Goal: Information Seeking & Learning: Find specific fact

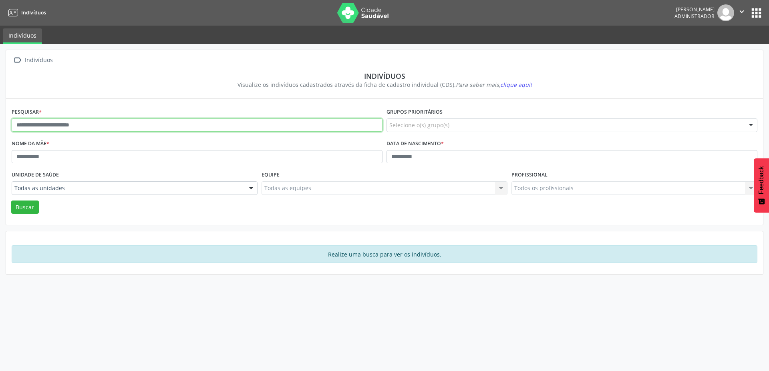
click at [51, 128] on input "text" at bounding box center [197, 125] width 371 height 14
type input "**********"
click at [11, 201] on button "Buscar" at bounding box center [25, 208] width 28 height 14
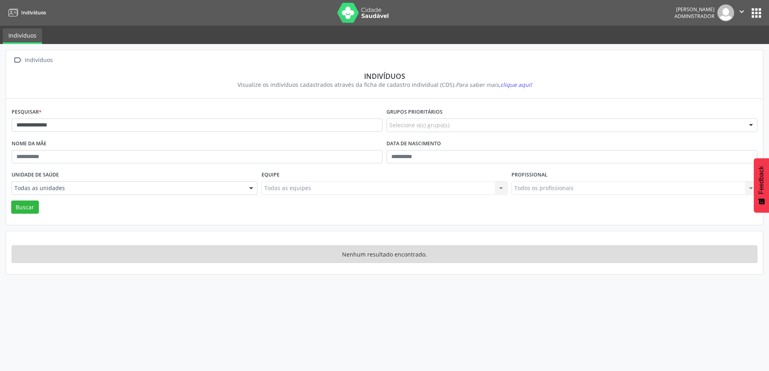
click at [741, 11] on icon "" at bounding box center [741, 11] width 9 height 9
click at [714, 47] on link "Sair" at bounding box center [720, 48] width 55 height 11
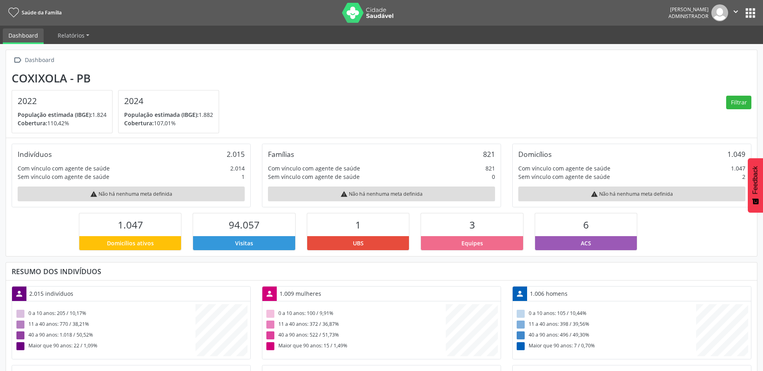
scroll to position [133, 250]
click at [753, 11] on button "apps" at bounding box center [750, 13] width 14 height 14
click at [752, 15] on button "apps" at bounding box center [750, 13] width 14 height 14
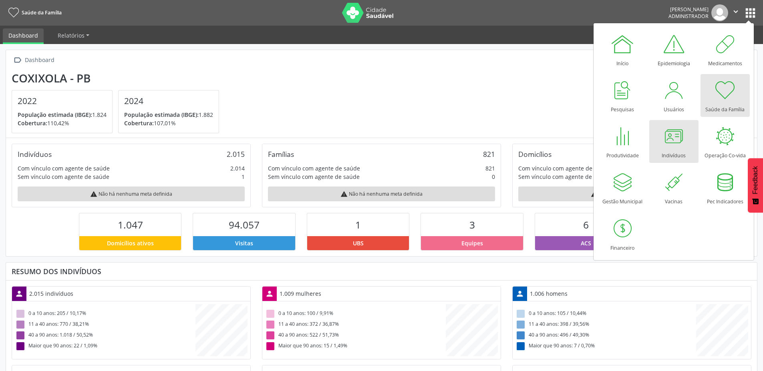
click at [668, 137] on div at bounding box center [673, 136] width 24 height 24
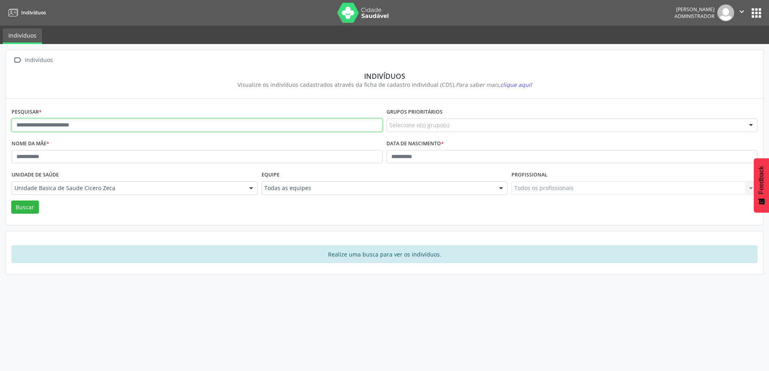
click at [146, 128] on input "text" at bounding box center [197, 125] width 371 height 14
click at [120, 122] on input "text" at bounding box center [197, 125] width 371 height 14
type input "**********"
click at [11, 201] on button "Buscar" at bounding box center [25, 208] width 28 height 14
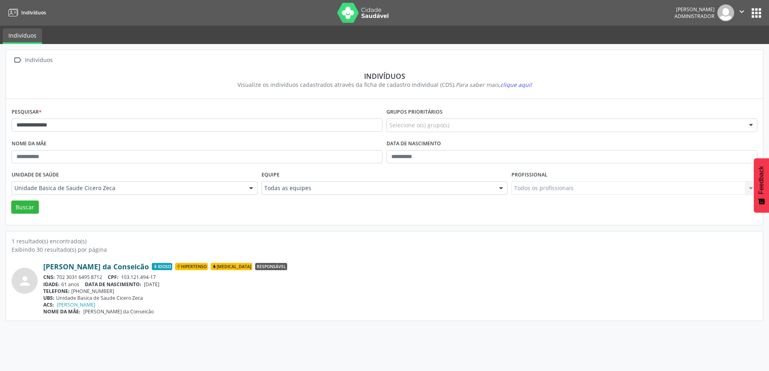
click at [102, 268] on link "Sebastiana Maria da Conseicão" at bounding box center [96, 266] width 106 height 9
